Goal: Task Accomplishment & Management: Manage account settings

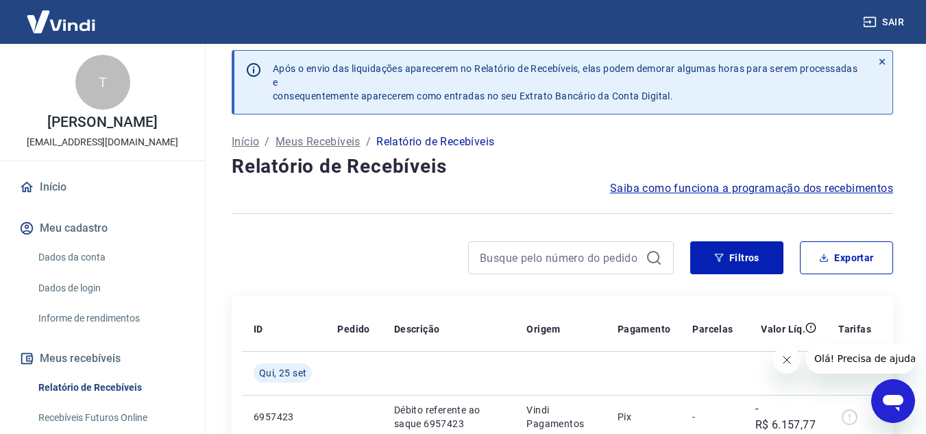
scroll to position [69, 0]
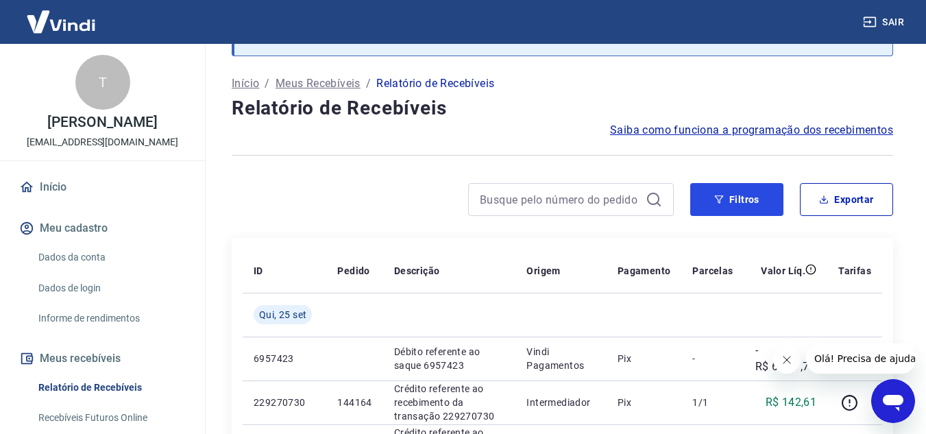
click at [697, 208] on button "Filtros" at bounding box center [736, 199] width 93 height 33
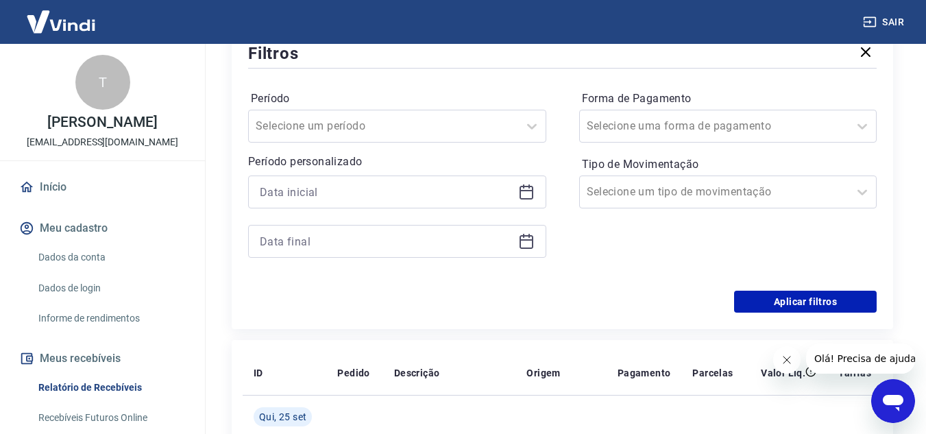
scroll to position [274, 0]
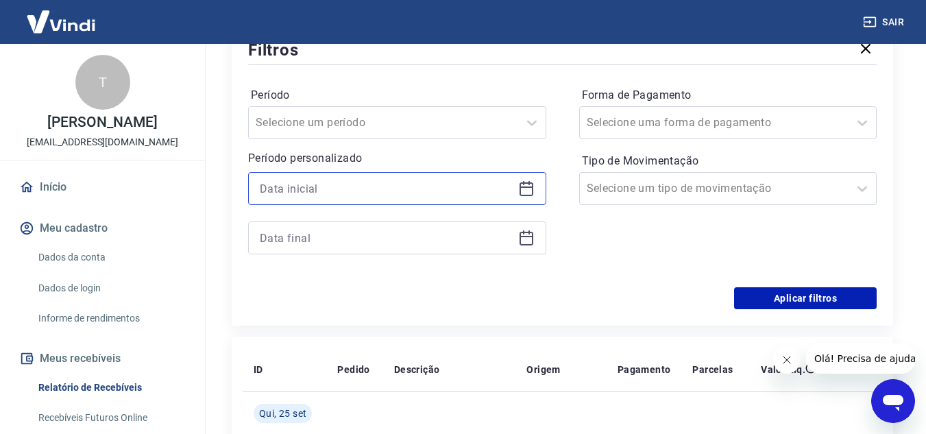
click at [366, 182] on input at bounding box center [386, 188] width 253 height 21
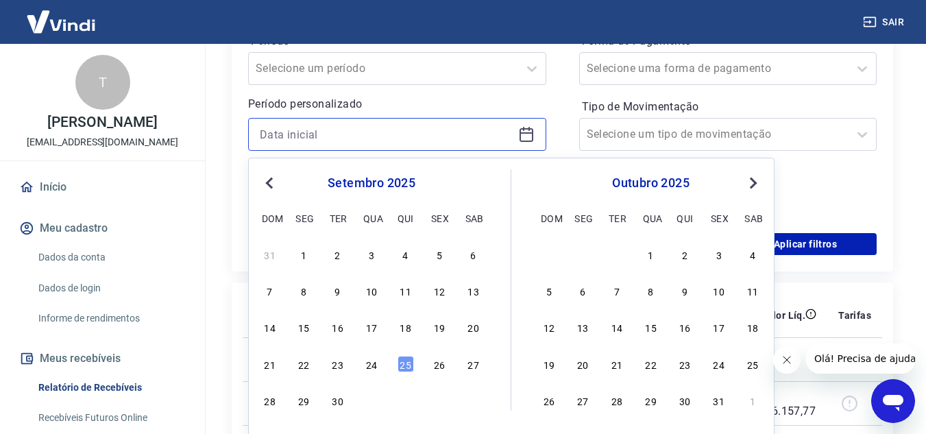
scroll to position [343, 0]
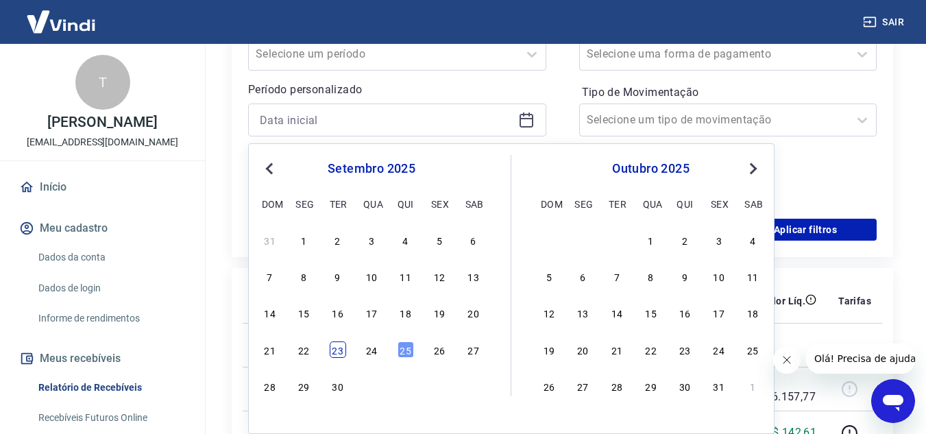
click at [339, 356] on div "23" at bounding box center [338, 349] width 16 height 16
type input "[DATE]"
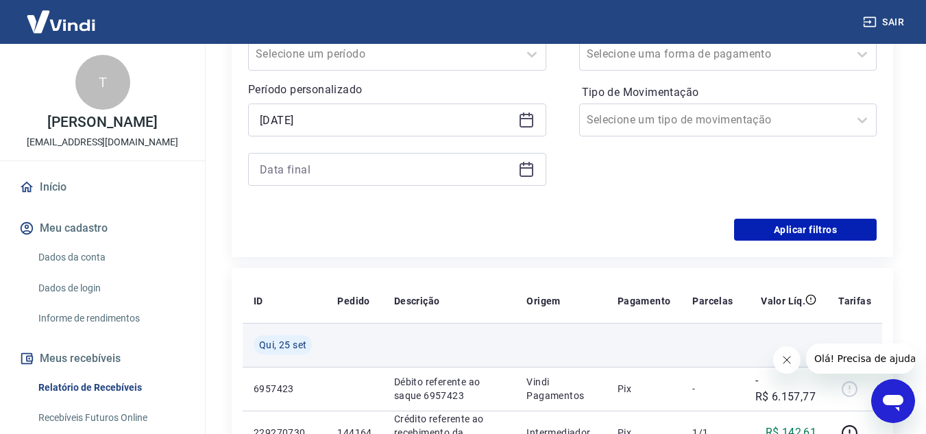
click at [367, 354] on td at bounding box center [354, 345] width 56 height 44
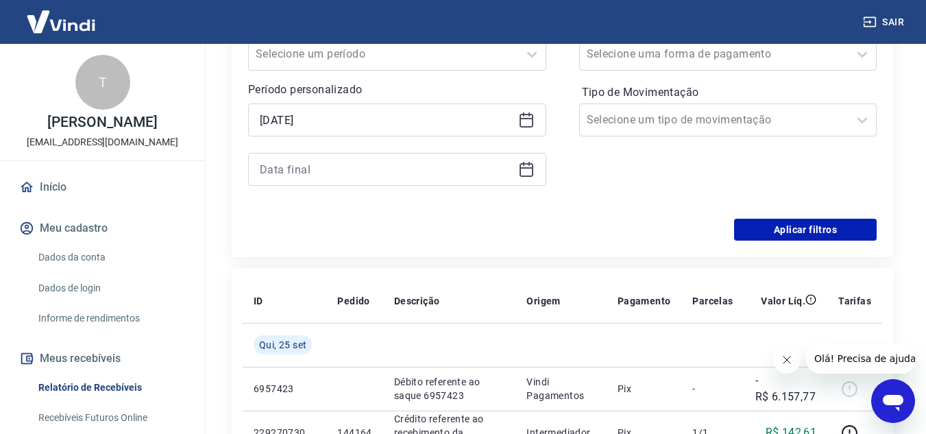
click at [395, 187] on div "Período Selecione um período Período personalizado Selected date: [DATE] [DATE]" at bounding box center [397, 109] width 298 height 186
click at [400, 170] on input at bounding box center [386, 169] width 253 height 21
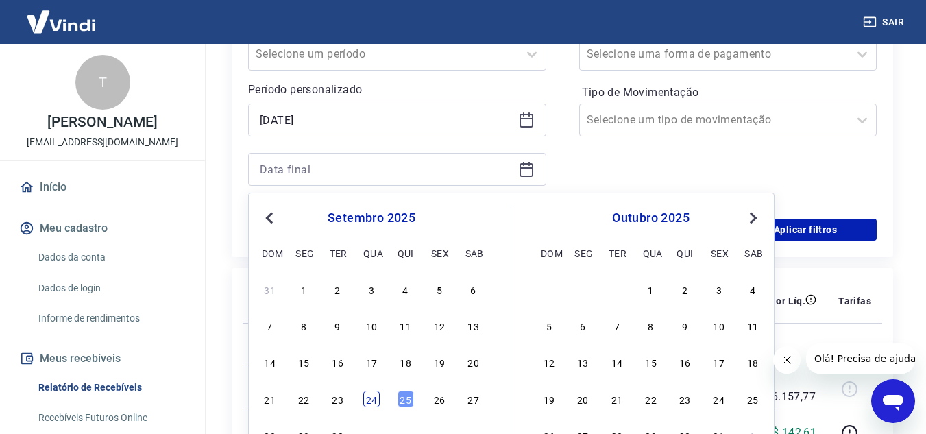
click at [371, 402] on div "24" at bounding box center [371, 398] width 16 height 16
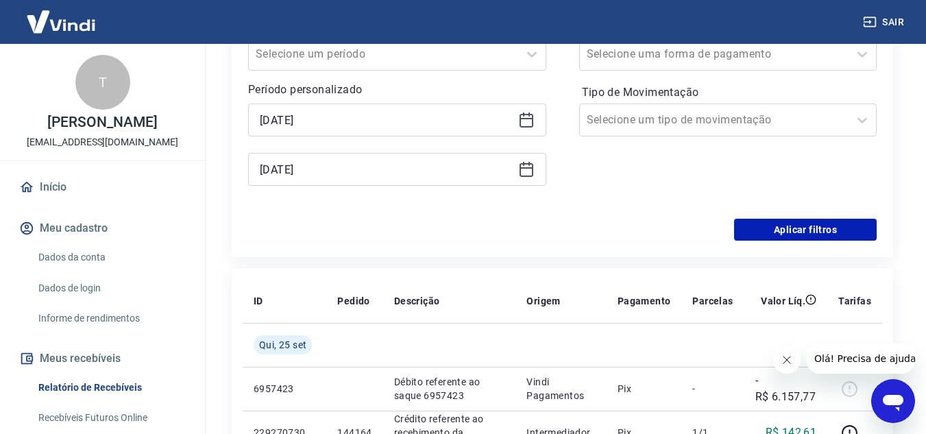
type input "[DATE]"
click at [636, 143] on div "Forma de Pagamento Selecione uma forma de pagamento Tipo de Movimentação Seleci…" at bounding box center [728, 109] width 298 height 186
click at [859, 230] on button "Aplicar filtros" at bounding box center [805, 230] width 142 height 22
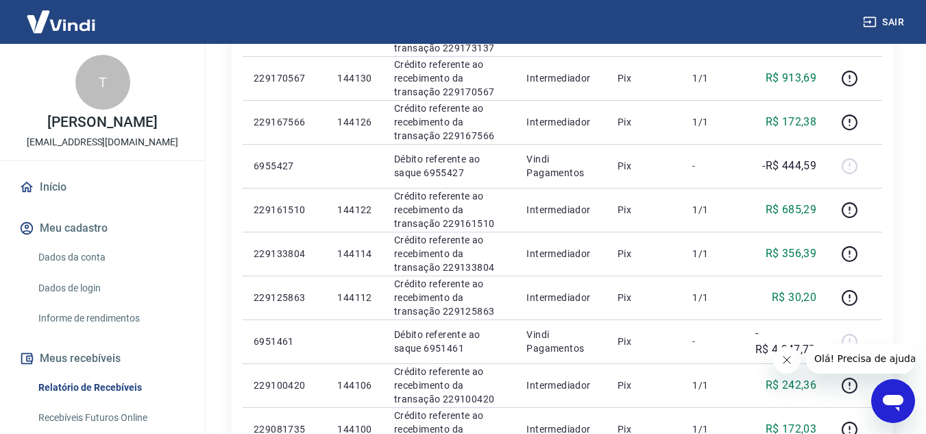
scroll to position [137, 0]
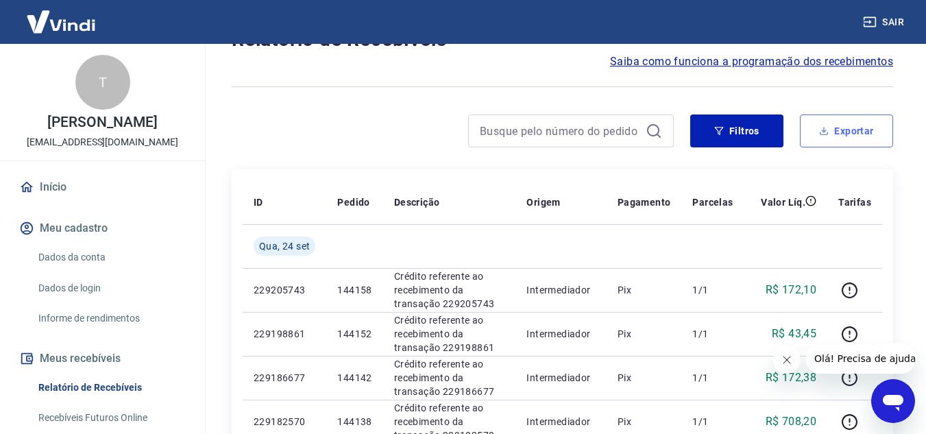
click at [830, 136] on button "Exportar" at bounding box center [845, 130] width 93 height 33
type input "[DATE]"
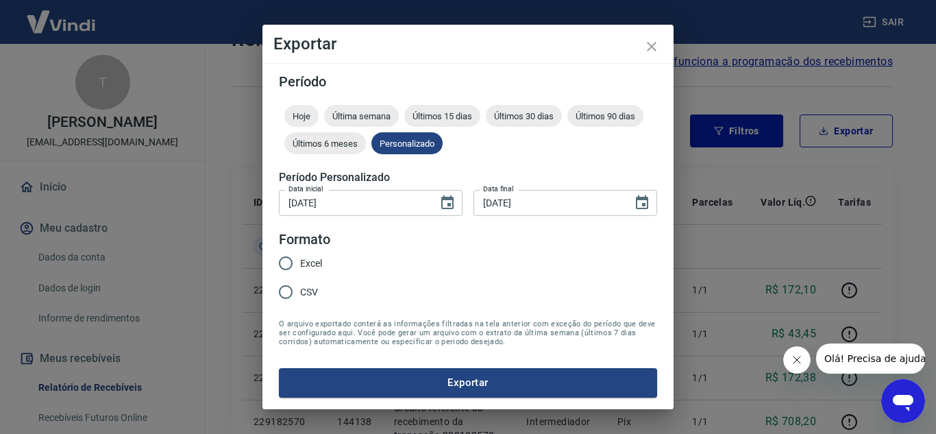
click at [323, 262] on div "Excel CSV" at bounding box center [306, 279] width 54 height 60
click at [318, 262] on span "Excel" at bounding box center [311, 263] width 22 height 14
click at [300, 262] on input "Excel" at bounding box center [285, 263] width 29 height 29
radio input "true"
click at [494, 377] on button "Exportar" at bounding box center [468, 382] width 378 height 29
